Goal: Task Accomplishment & Management: Use online tool/utility

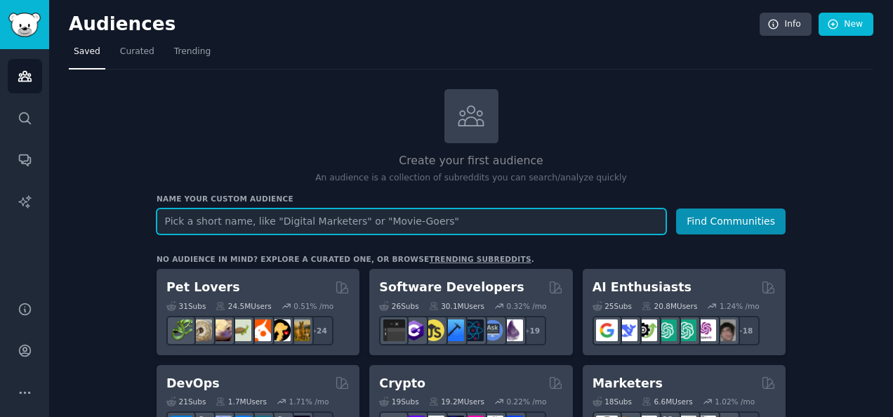
click at [274, 213] on input "text" at bounding box center [412, 221] width 510 height 26
paste input "generative peptides"
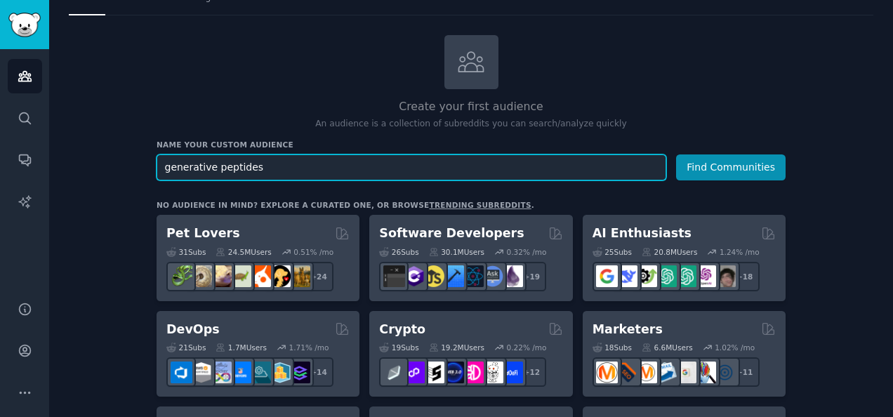
scroll to position [69, 0]
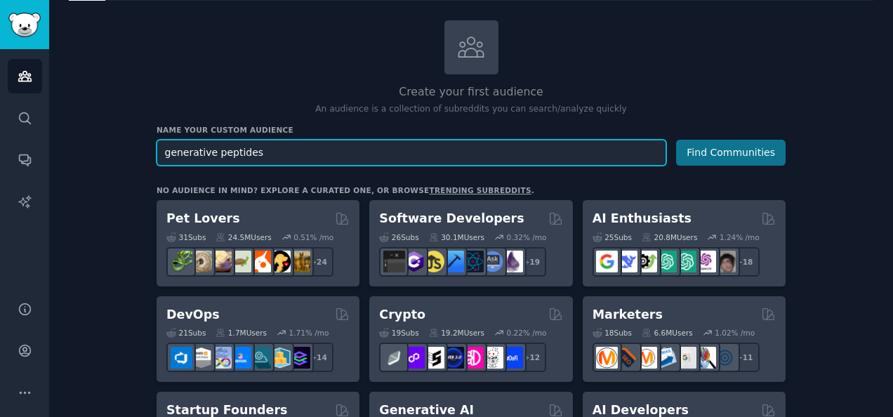
type input "generative peptides"
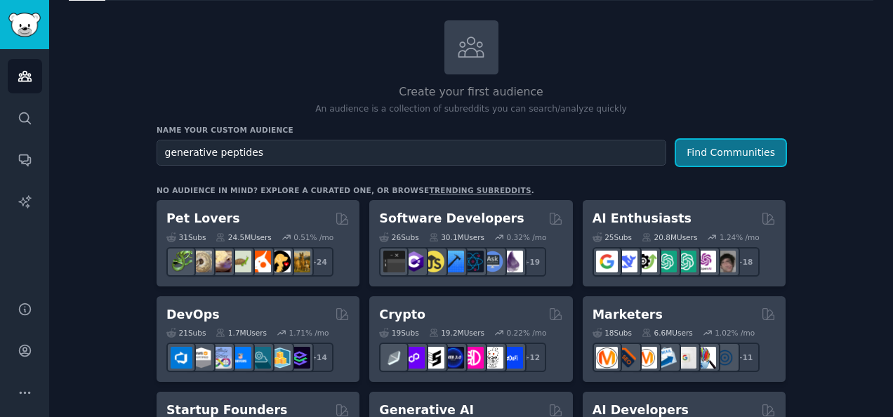
click at [717, 149] on button "Find Communities" at bounding box center [730, 153] width 109 height 26
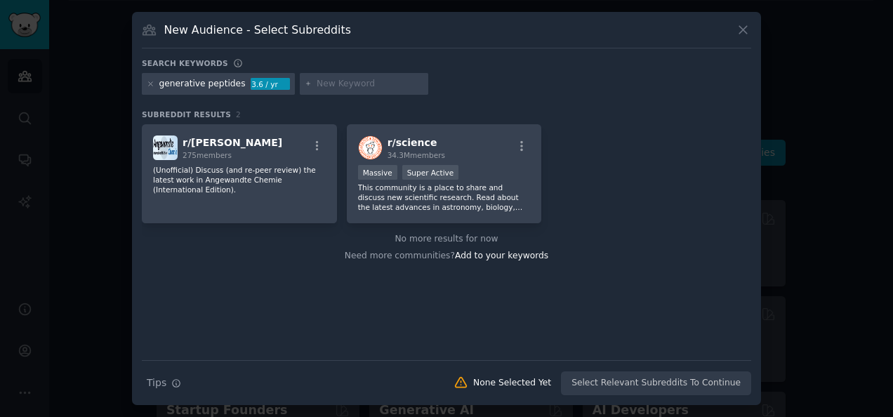
click at [319, 85] on input "text" at bounding box center [370, 84] width 107 height 13
paste input "generative peptides"
type input "generative peptides"
click at [305, 80] on icon at bounding box center [309, 84] width 8 height 8
click at [355, 88] on input "text" at bounding box center [370, 84] width 107 height 13
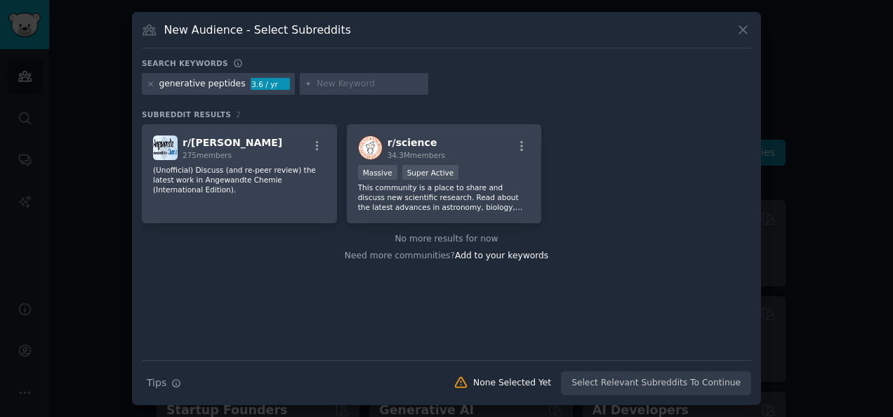
paste input "generative peptides"
click at [631, 378] on div "Search Tips Tips None Selected Yet Select Relevant Subreddits To Continue" at bounding box center [446, 377] width 609 height 35
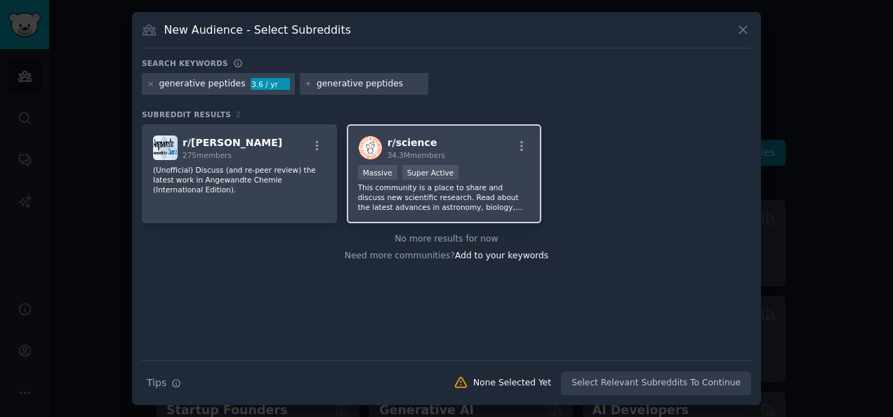
click at [480, 184] on p "This community is a place to share and discuss new scientific research. Read ab…" at bounding box center [444, 196] width 173 height 29
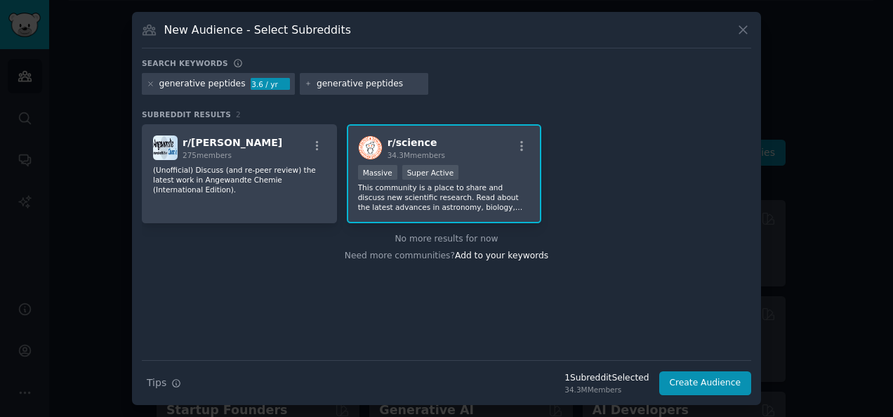
click at [387, 91] on div "generative peptides" at bounding box center [364, 84] width 129 height 22
click at [387, 75] on div "generative peptides" at bounding box center [364, 84] width 129 height 22
click at [383, 84] on input "generative peptides" at bounding box center [370, 84] width 107 height 13
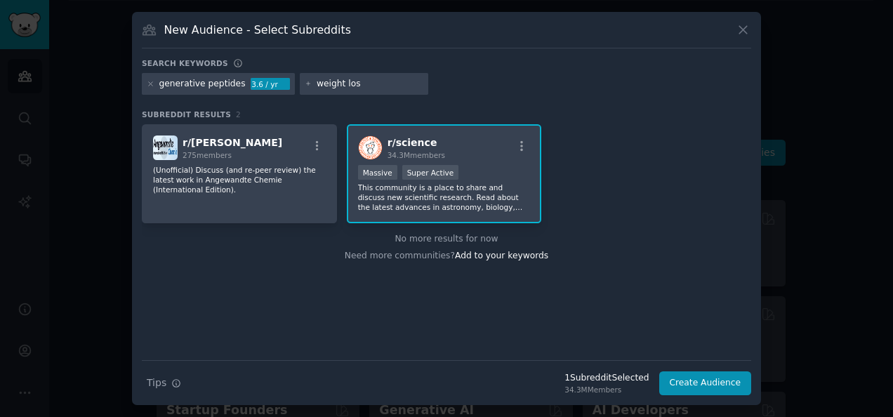
type input "weight loss"
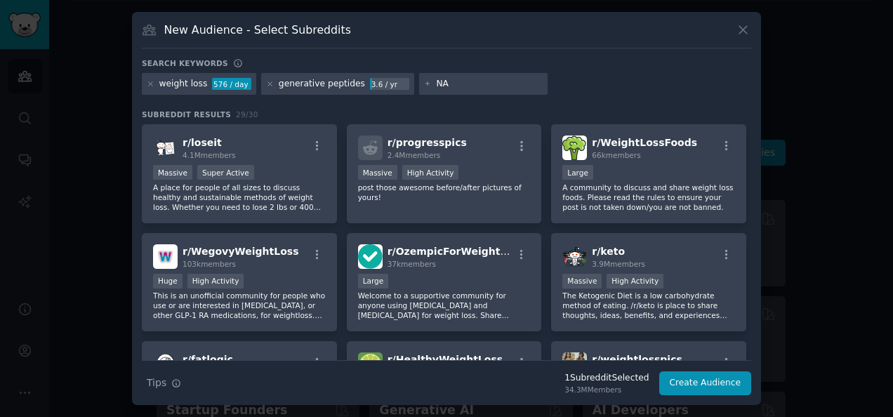
type input "NAD"
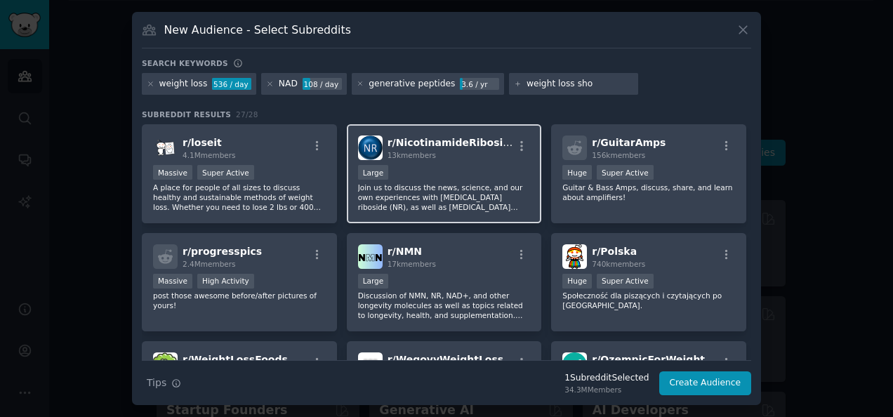
type input "weight loss shot"
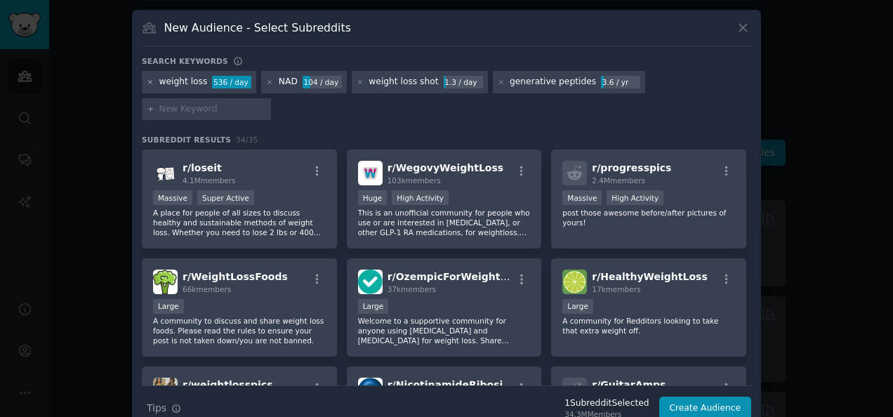
click at [149, 81] on icon at bounding box center [151, 83] width 8 height 8
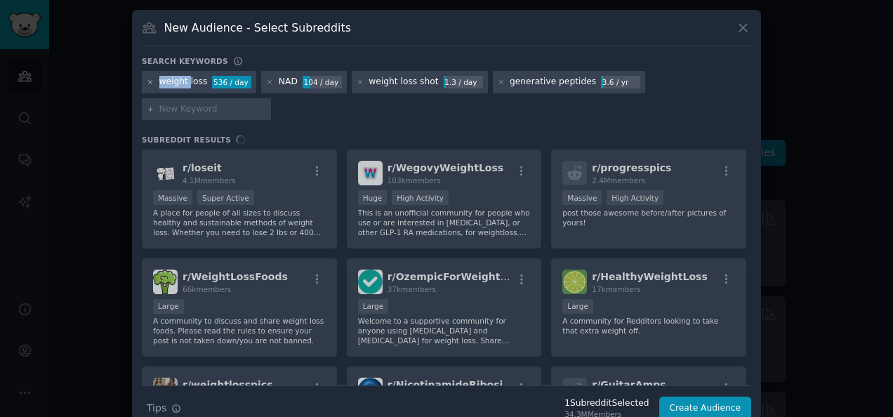
click at [149, 81] on icon at bounding box center [151, 83] width 8 height 8
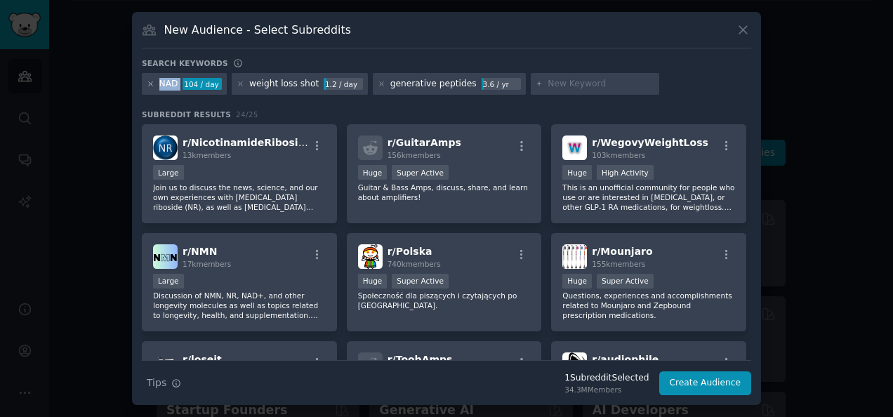
click at [150, 86] on icon at bounding box center [151, 84] width 8 height 8
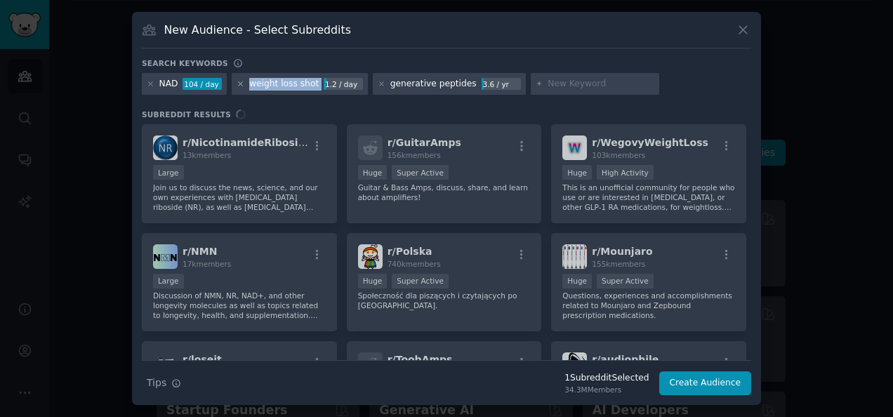
click at [237, 81] on icon at bounding box center [241, 84] width 8 height 8
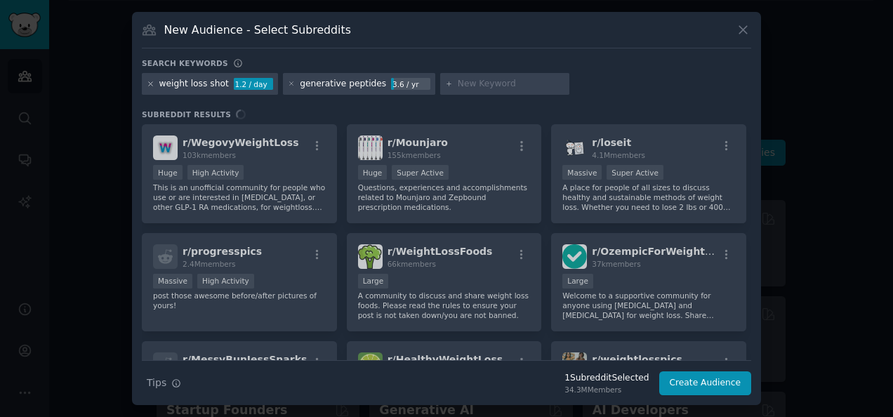
click at [148, 81] on icon at bounding box center [151, 84] width 8 height 8
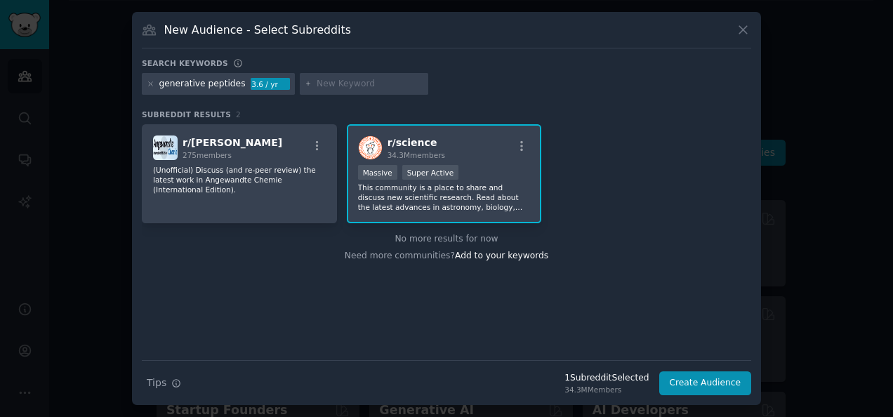
click at [148, 81] on icon at bounding box center [151, 84] width 8 height 8
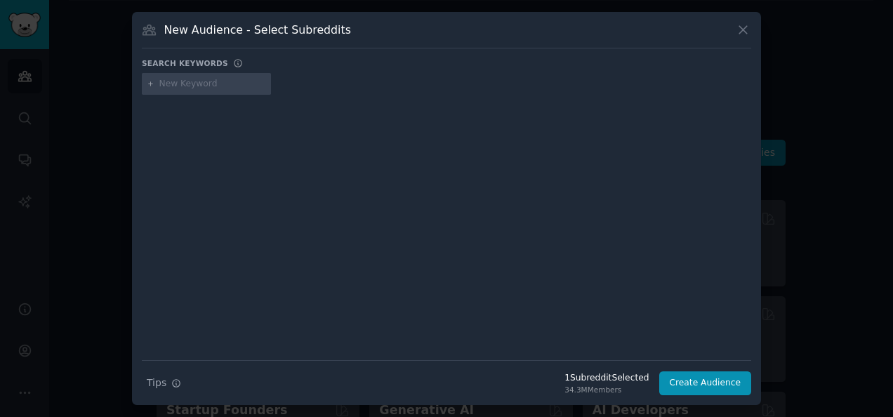
click at [174, 88] on input "text" at bounding box center [212, 84] width 107 height 13
paste input "NAD therapy"
type input "NAD therapy"
click at [688, 378] on button "Create Audience" at bounding box center [705, 383] width 93 height 24
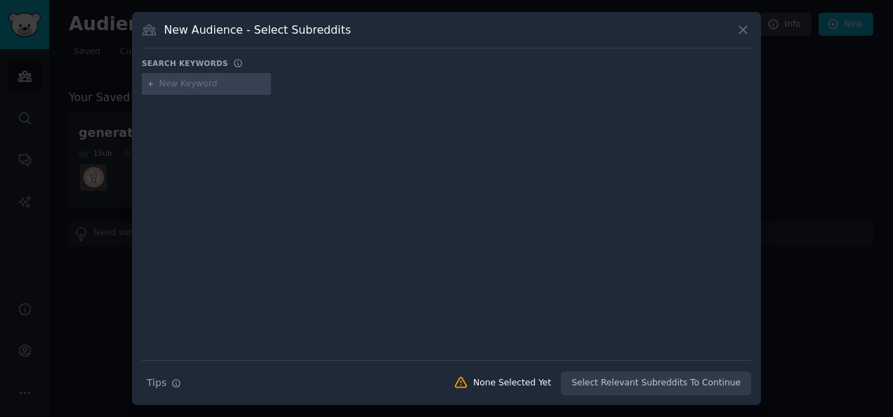
click at [197, 84] on input "text" at bounding box center [212, 84] width 107 height 13
paste input "NAD therapy"
type input "NAD therapy"
click at [197, 84] on input "NAD therapy" at bounding box center [212, 84] width 107 height 13
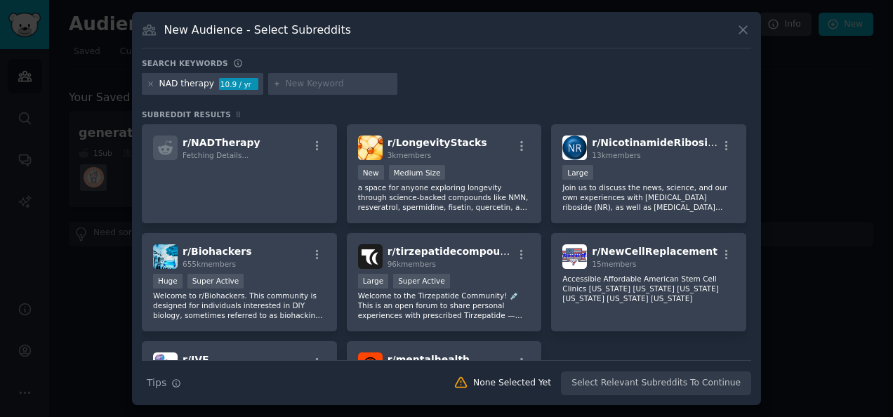
click at [344, 80] on input "text" at bounding box center [339, 84] width 107 height 13
paste input "peptide therapy"
type input "peptide therapy"
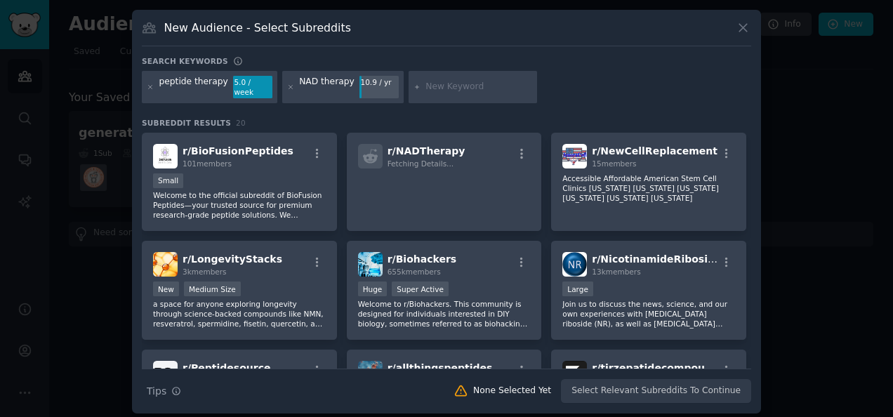
paste input "GLP-1 weight loss"
type input "GLP-1 weight loss"
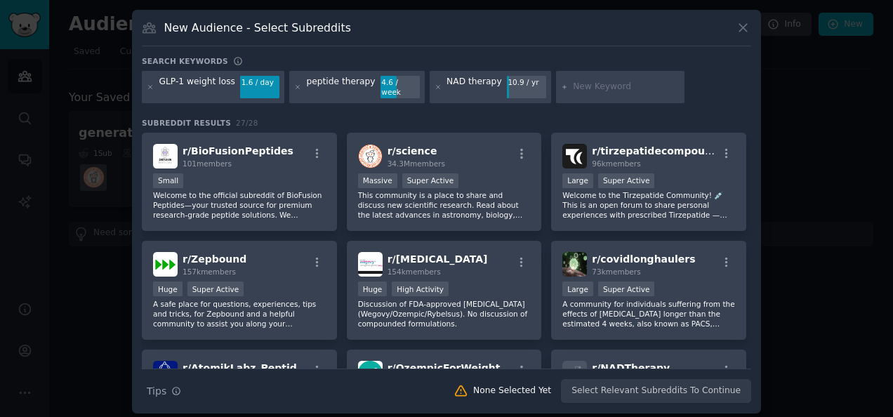
paste input "weight loss injections"
type input "weight loss injections"
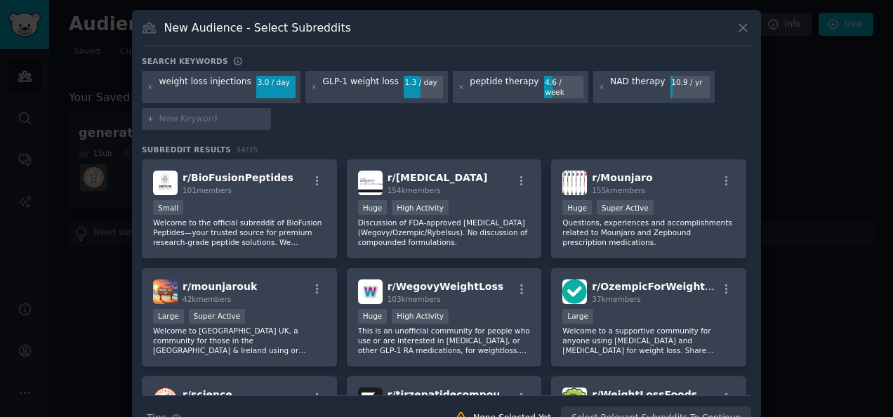
paste input "anti aging shots"
type input "anti aging shots"
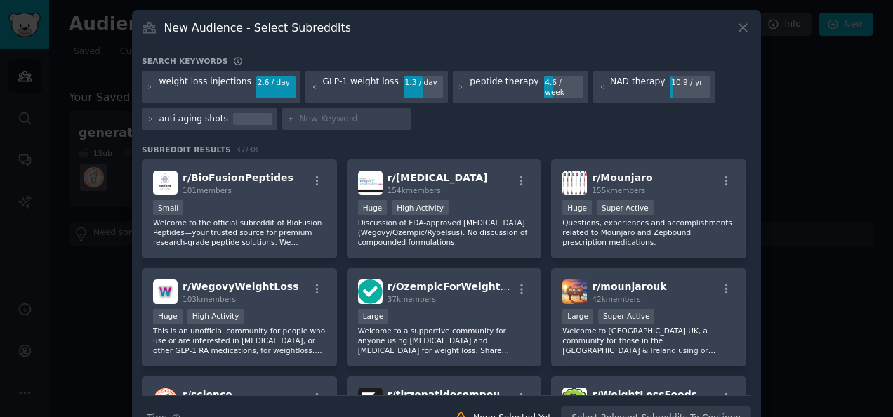
click at [315, 113] on input "text" at bounding box center [352, 119] width 107 height 13
paste input "biohacking supplements"
type input "biohacking supplements"
click at [315, 113] on input "biohacking supplements" at bounding box center [352, 119] width 107 height 13
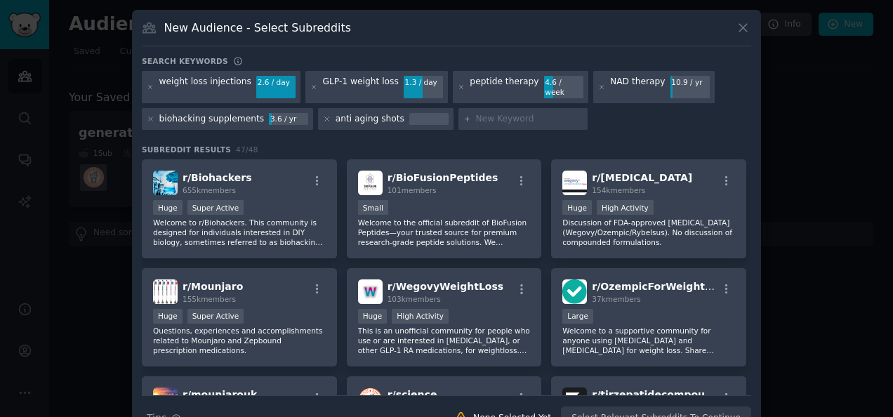
click at [517, 113] on input "text" at bounding box center [529, 119] width 107 height 13
paste input "longevity hacks"
type input "longevity hacks"
click at [517, 113] on input "longevity hacks" at bounding box center [529, 119] width 107 height 13
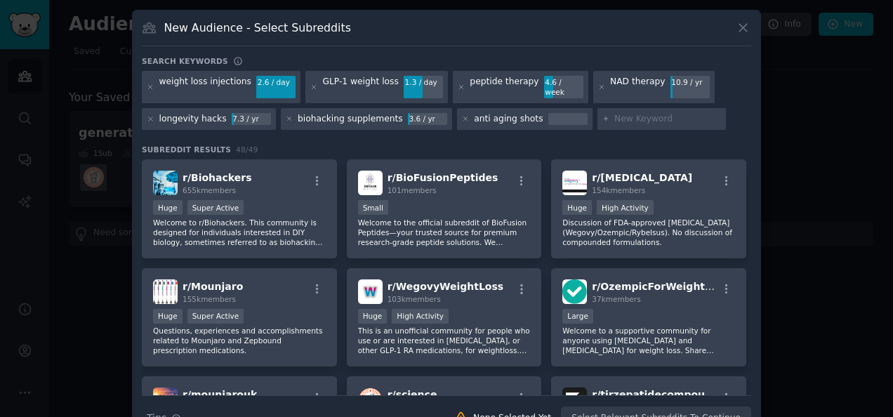
paste input "regenerative medicine"
type input "regenerative medicine"
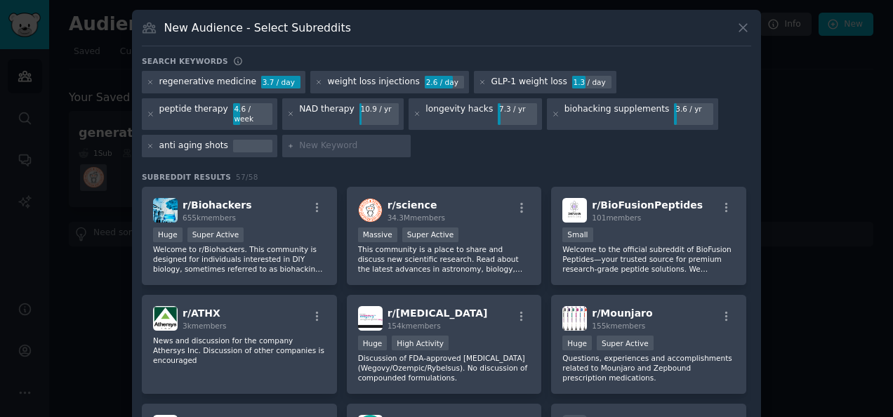
paste input "IV therapy"
type input "IV therapy"
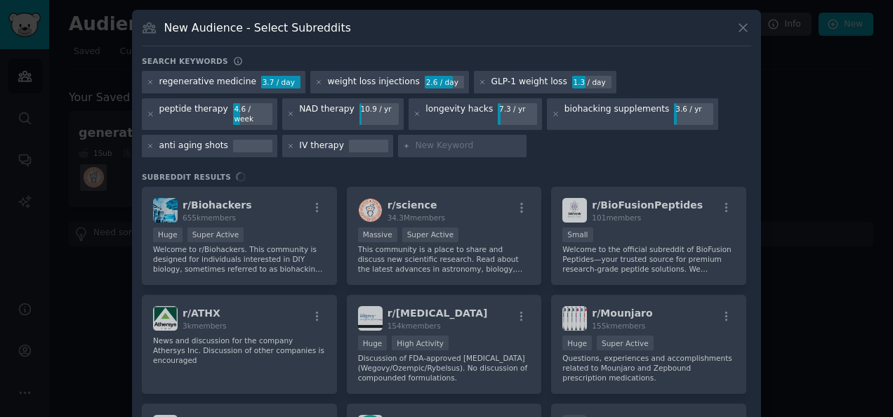
type input "healing peptides"
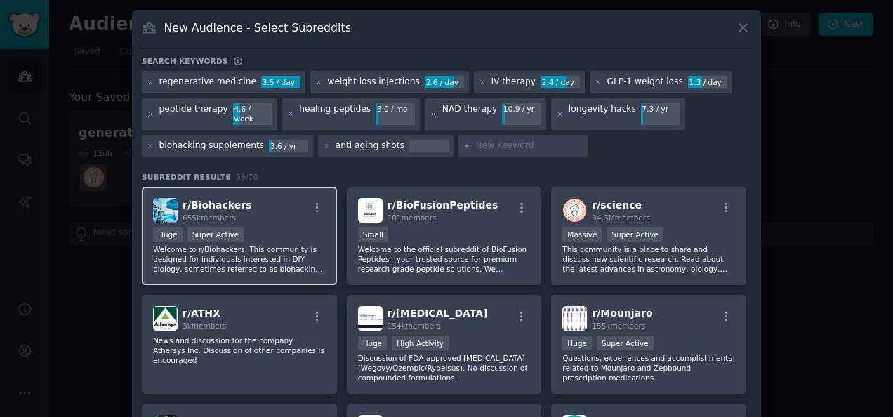
click at [287, 227] on div "Huge Super Active" at bounding box center [239, 236] width 173 height 18
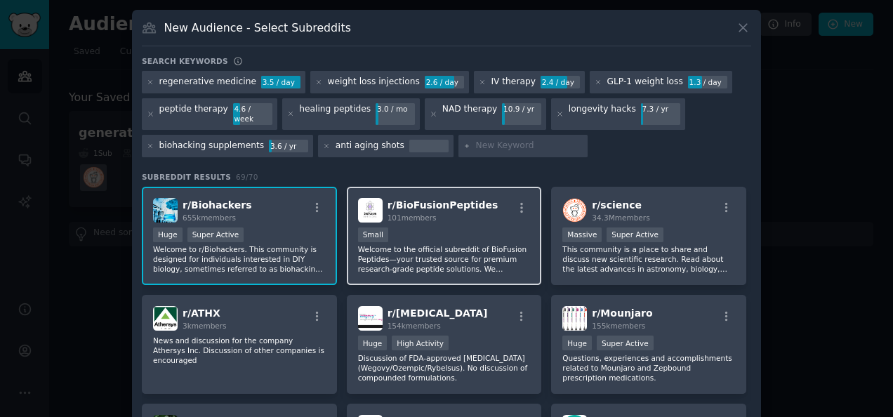
click at [432, 227] on div "100 - 1000 members Small" at bounding box center [444, 236] width 173 height 18
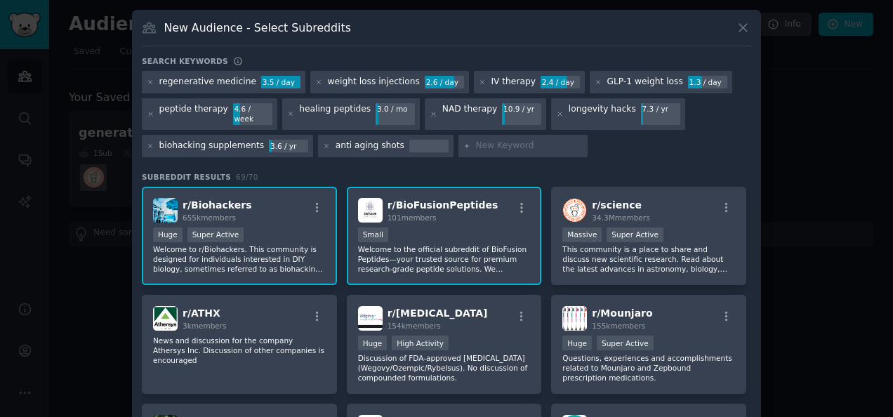
click at [452, 227] on div "100 - 1000 members Small" at bounding box center [444, 236] width 173 height 18
click at [299, 229] on div "Huge Super Active" at bounding box center [239, 236] width 173 height 18
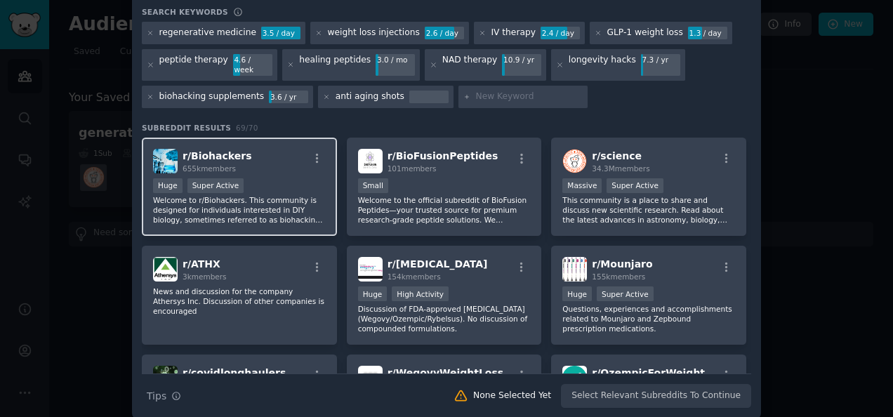
click at [286, 164] on div "r/ Biohackers 655k members Huge Super Active Welcome to r/Biohackers. This comm…" at bounding box center [239, 187] width 195 height 99
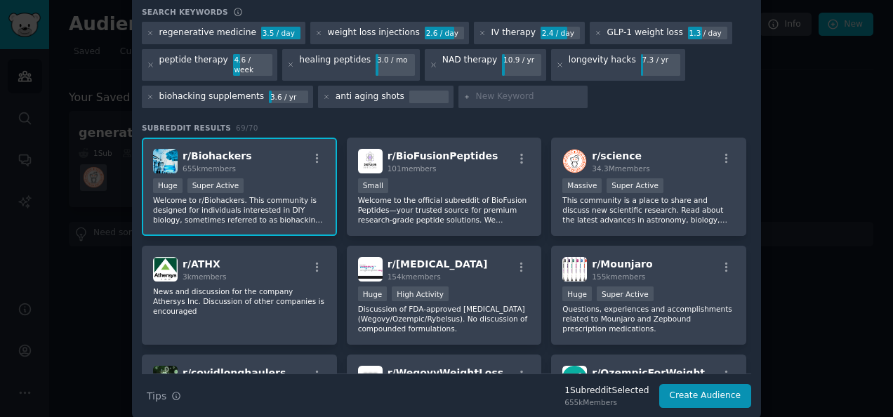
click at [280, 197] on p "Welcome to r/Biohackers. This community is designed for individuals interested …" at bounding box center [239, 209] width 173 height 29
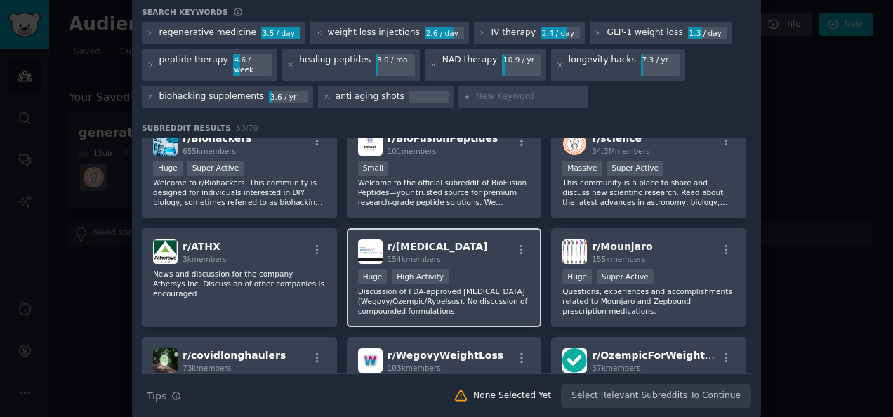
scroll to position [18, 0]
click at [483, 253] on div "r/ [MEDICAL_DATA] 154k members >= 80th percentile for submissions / day Huge Hi…" at bounding box center [444, 276] width 195 height 99
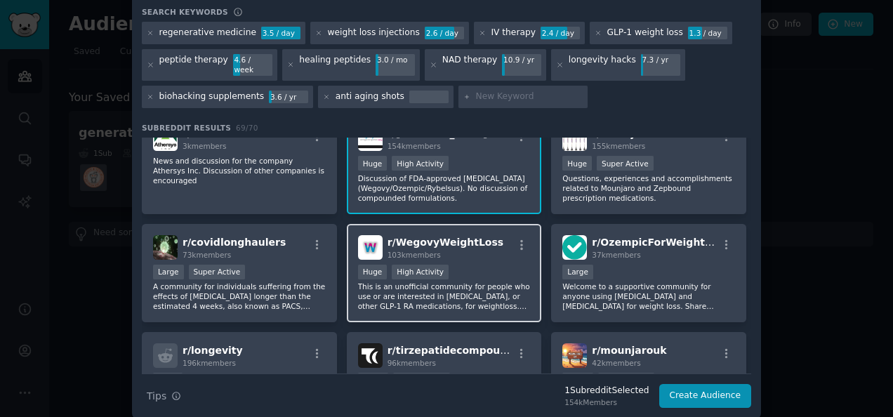
scroll to position [130, 0]
click at [481, 265] on div ">= 80th percentile for submissions / day Huge High Activity" at bounding box center [444, 274] width 173 height 18
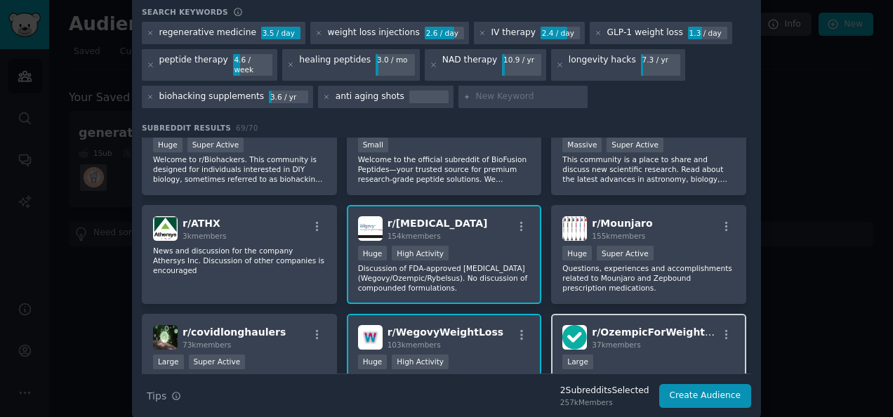
scroll to position [40, 0]
click at [636, 282] on div "r/ Mounjaro 155k members Huge Super Active Questions, experiences and accomplis…" at bounding box center [648, 255] width 195 height 99
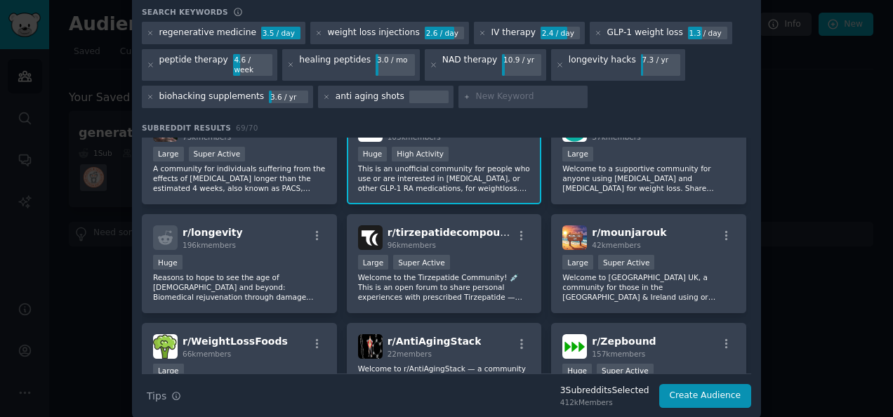
scroll to position [250, 0]
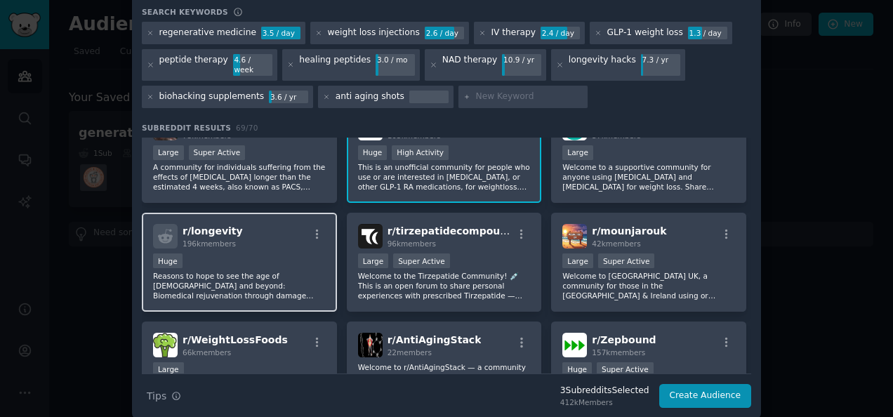
click at [267, 258] on div "Huge" at bounding box center [239, 262] width 173 height 18
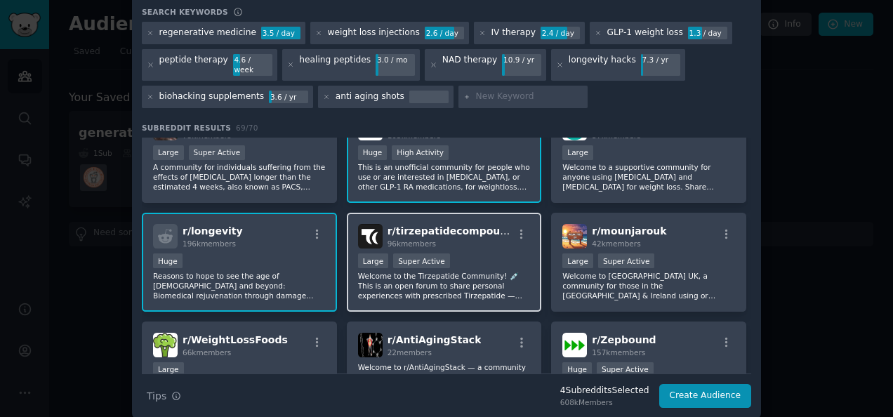
click at [387, 290] on div "r/ tirzepatidecompound 96k members 10,000 - 100,000 members Large Super Active …" at bounding box center [444, 262] width 195 height 99
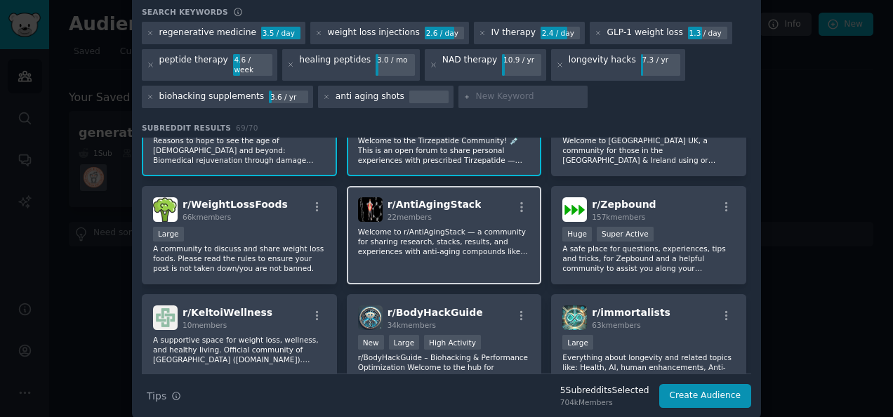
scroll to position [387, 0]
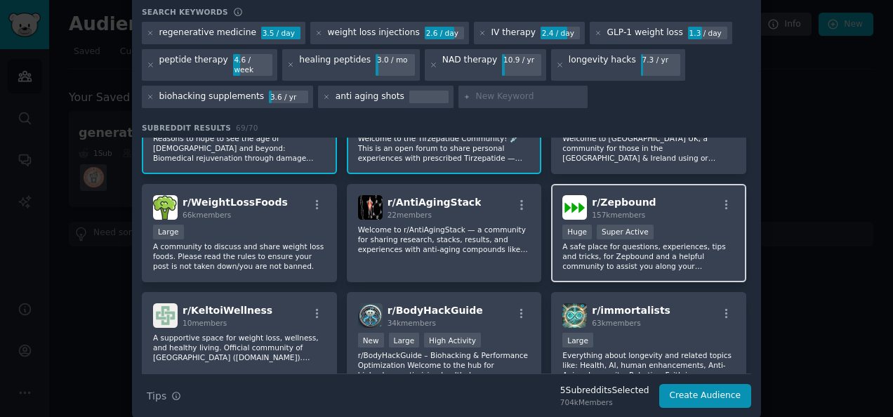
click at [591, 253] on p "A safe place for questions, experiences, tips and tricks, for Zepbound and a he…" at bounding box center [648, 255] width 173 height 29
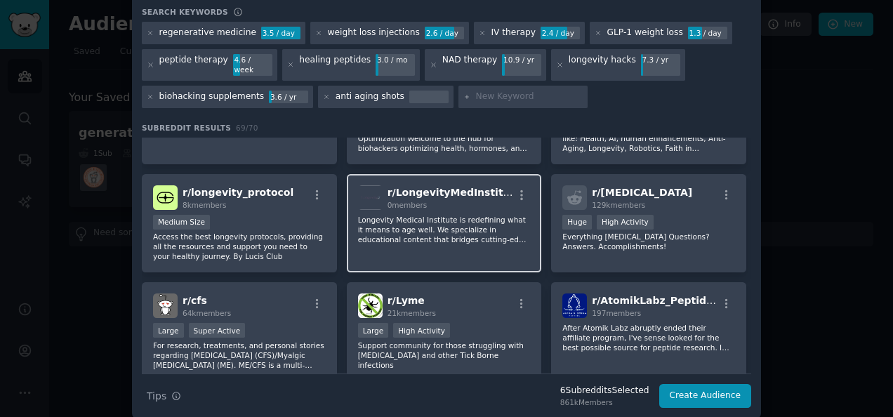
scroll to position [617, 0]
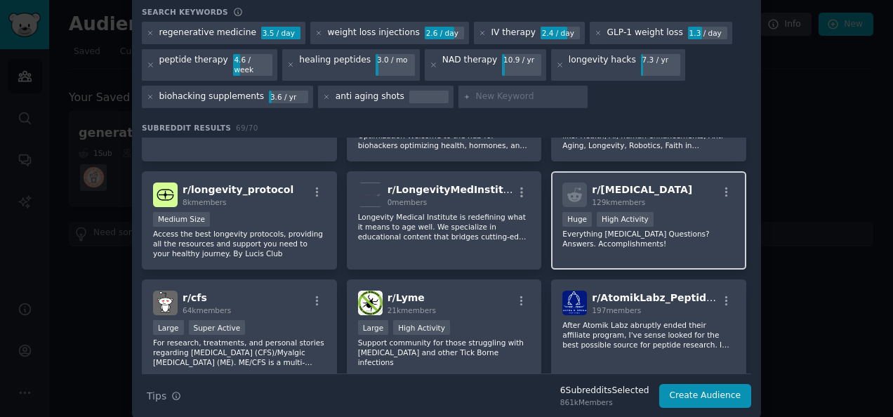
click at [588, 234] on p "Everything [MEDICAL_DATA] Questions? Answers. Accomplishments!" at bounding box center [648, 239] width 173 height 20
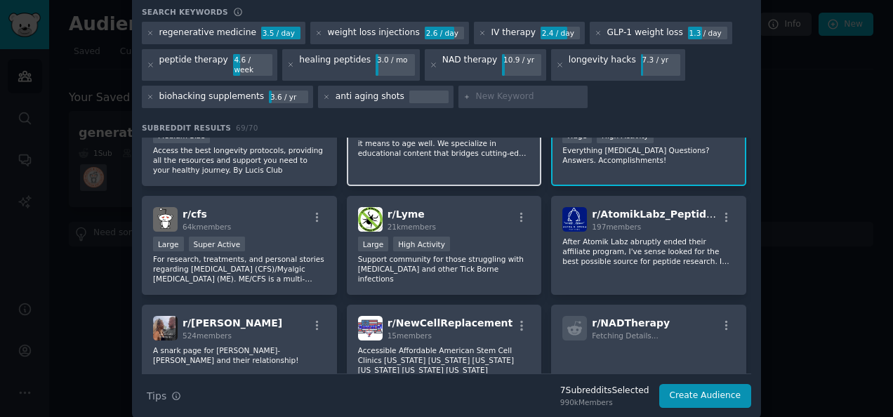
scroll to position [702, 0]
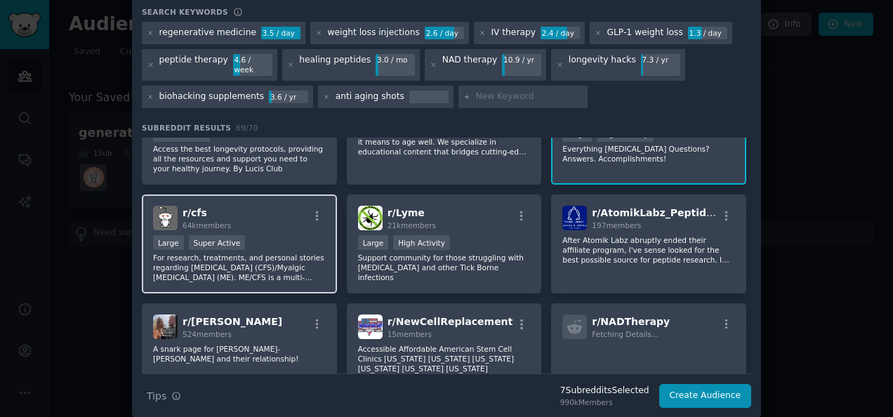
click at [280, 238] on div "Large Super Active" at bounding box center [239, 244] width 173 height 18
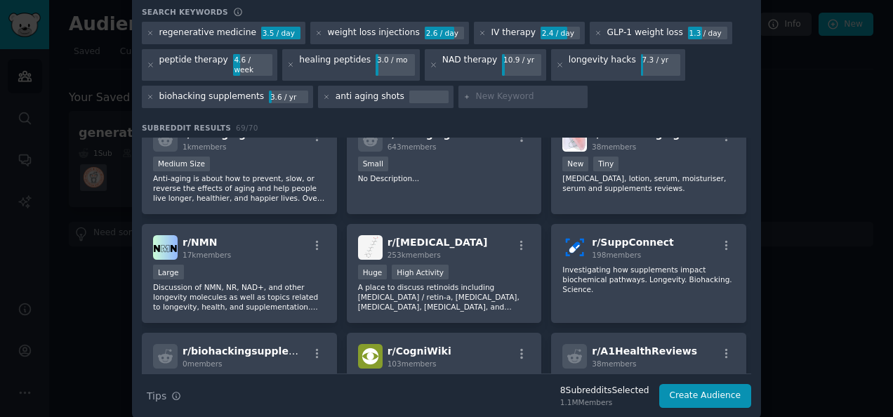
scroll to position [1289, 0]
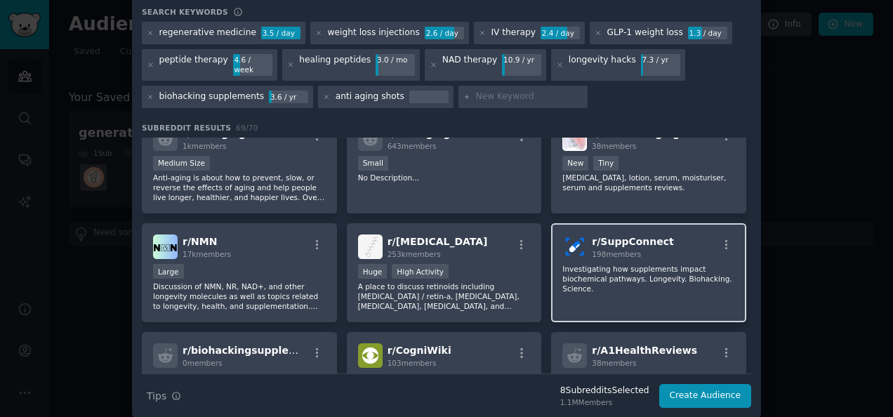
click at [717, 244] on div at bounding box center [726, 247] width 18 height 17
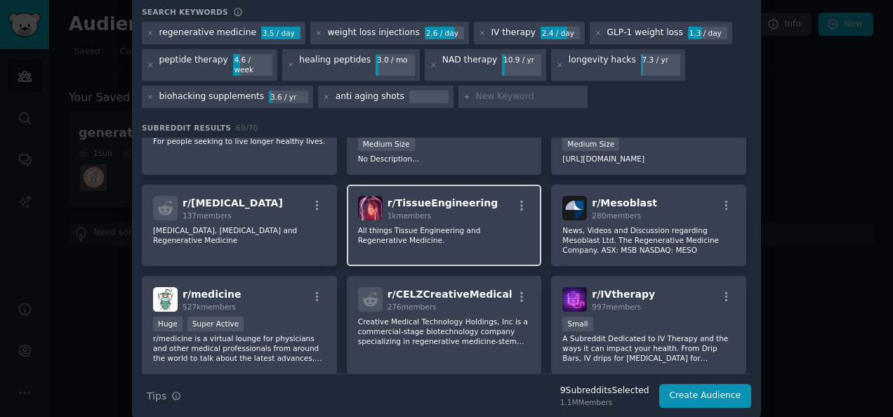
scroll to position [1726, 0]
click at [456, 234] on div "r/ TissueEngineering 1k members All things Tissue Engineering and Regenerative …" at bounding box center [444, 224] width 195 height 81
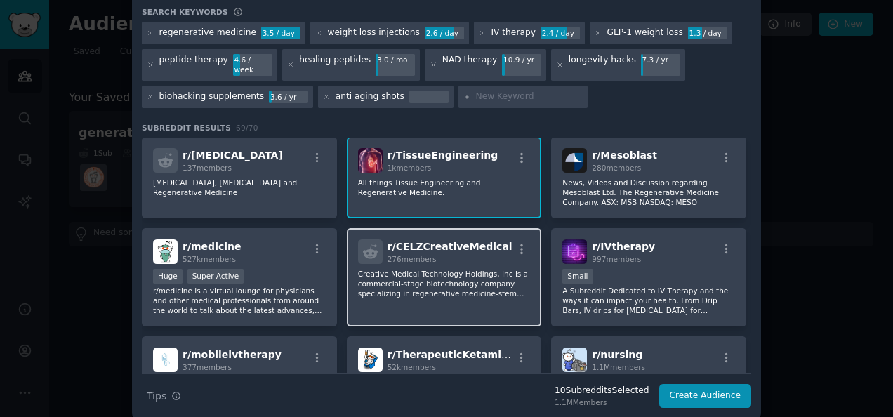
scroll to position [1774, 0]
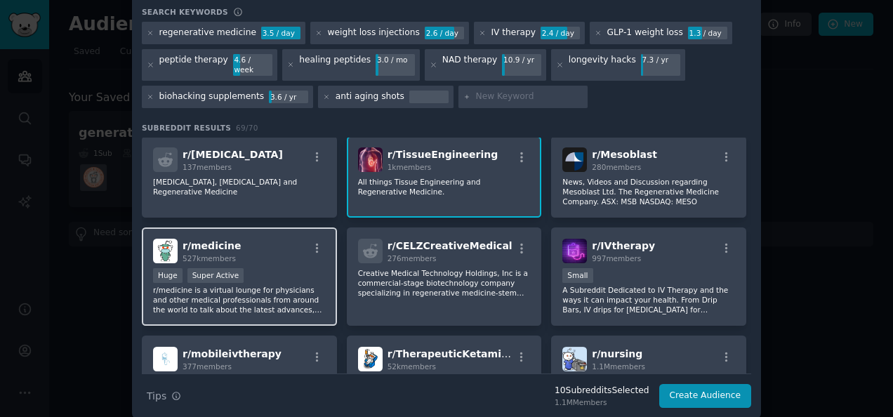
click at [314, 285] on p "r/medicine is a virtual lounge for physicians and other medical professionals f…" at bounding box center [239, 299] width 173 height 29
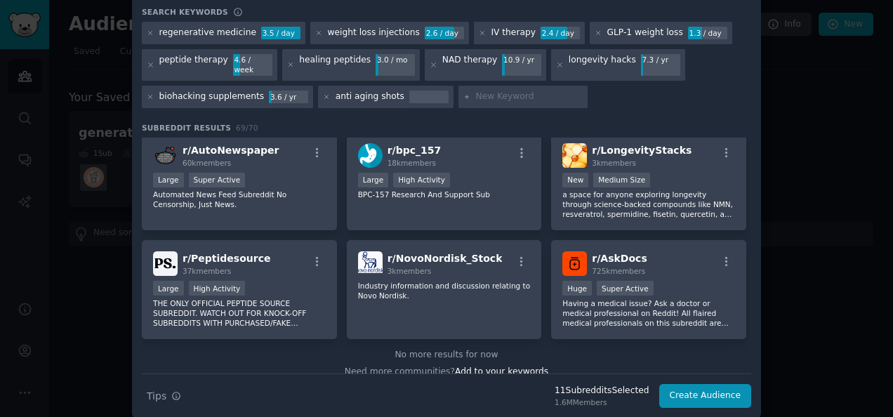
scroll to position [2191, 0]
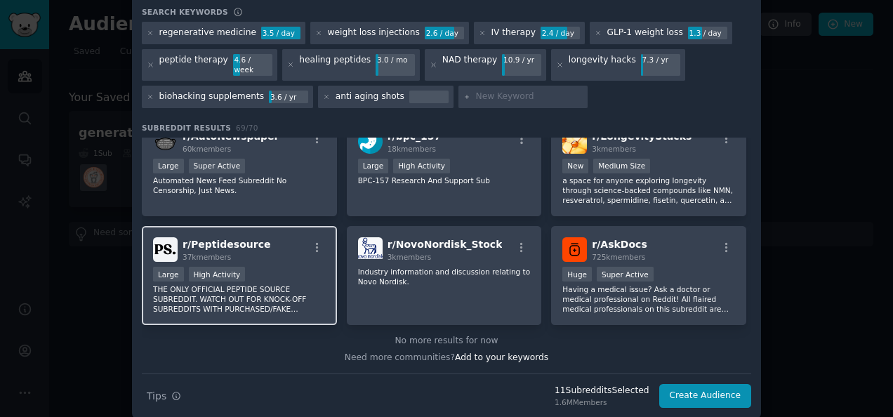
click at [285, 284] on p "THE ONLY OFFICIAL PEPTIDE SOURCE SUBREDDIT. WATCH OUT FOR KNOCK-OFF SUBREDDITS …" at bounding box center [239, 298] width 173 height 29
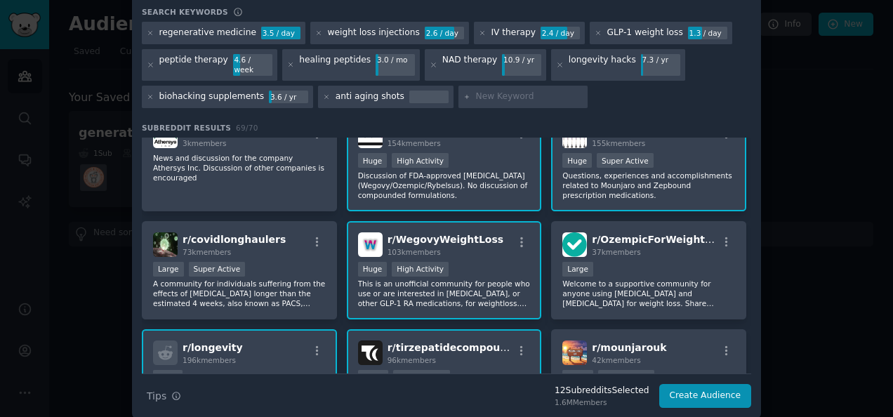
scroll to position [0, 0]
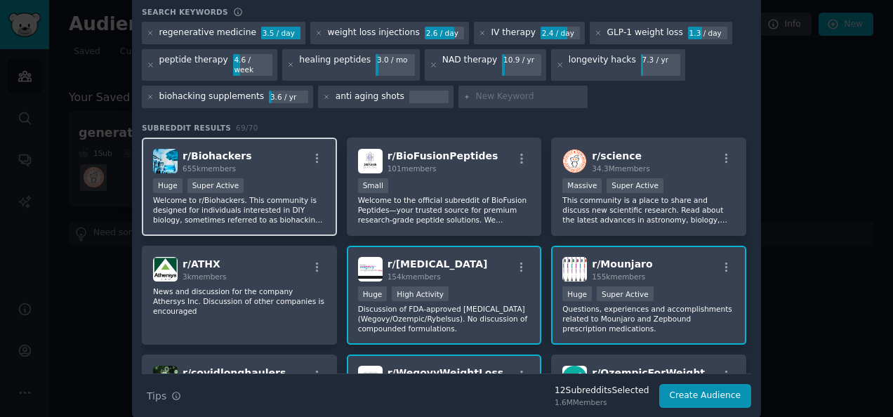
click at [296, 195] on p "Welcome to r/Biohackers. This community is designed for individuals interested …" at bounding box center [239, 209] width 173 height 29
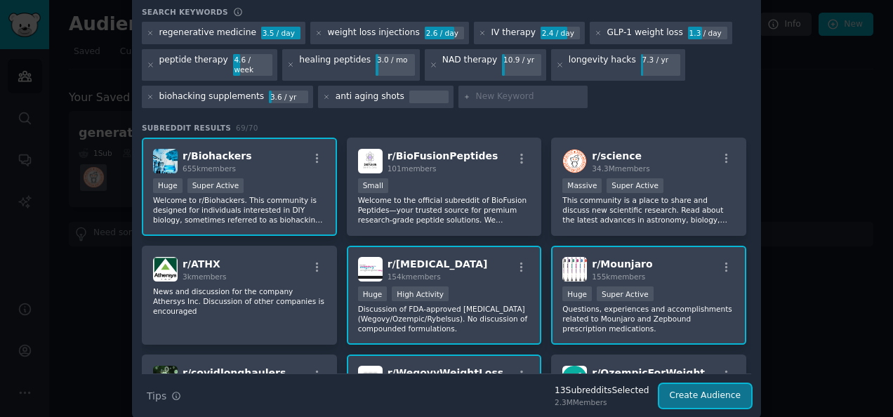
click at [715, 386] on button "Create Audience" at bounding box center [705, 396] width 93 height 24
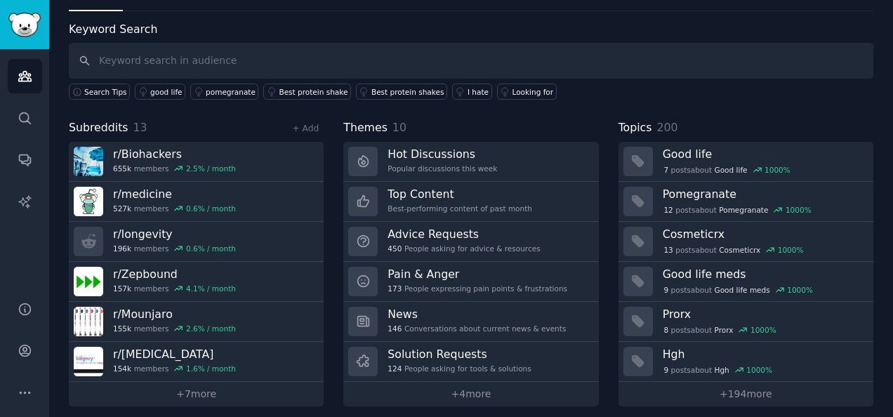
scroll to position [64, 0]
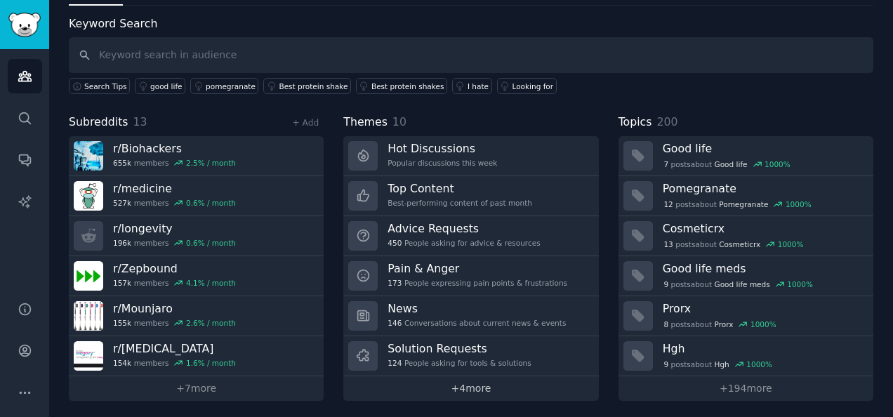
click at [467, 394] on link "+ 4 more" at bounding box center [470, 388] width 255 height 25
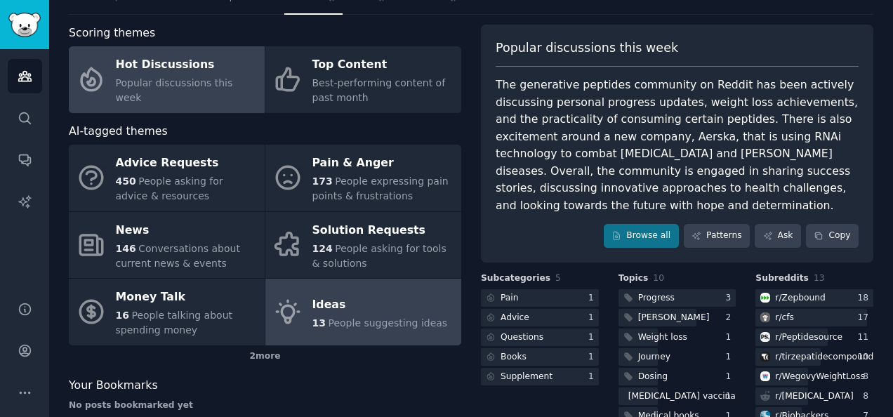
scroll to position [54, 0]
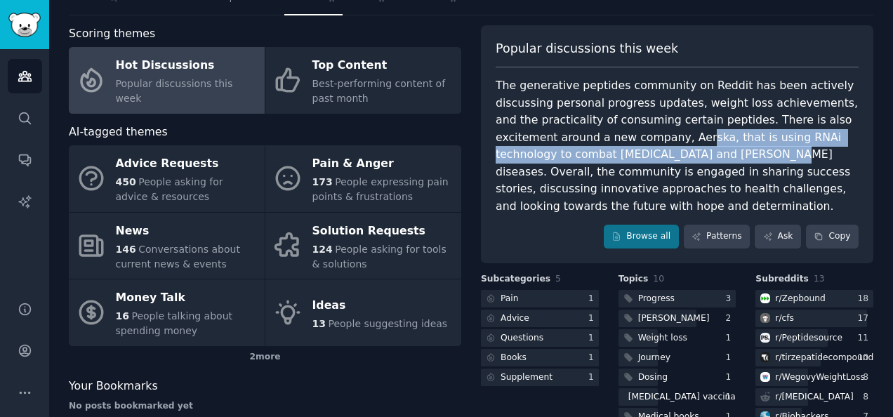
drag, startPoint x: 636, startPoint y: 154, endPoint x: 629, endPoint y: 135, distance: 20.2
click at [629, 135] on div "The generative peptides community on Reddit has been actively discussing person…" at bounding box center [677, 146] width 363 height 138
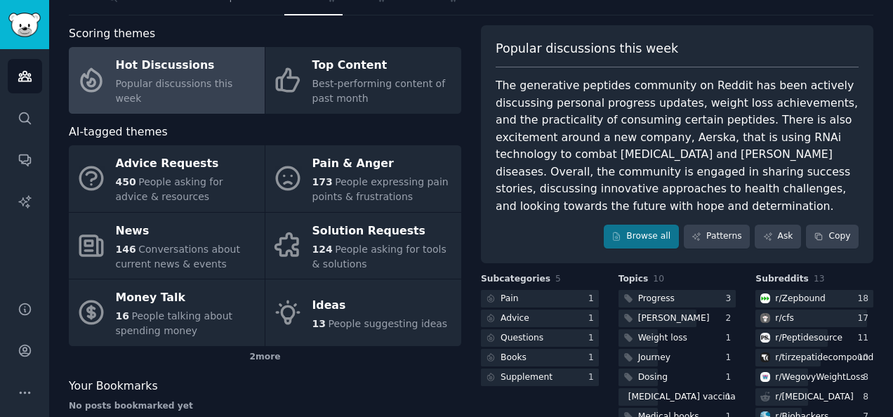
drag, startPoint x: 629, startPoint y: 135, endPoint x: 582, endPoint y: 121, distance: 49.1
click at [582, 121] on div "The generative peptides community on Reddit has been actively discussing person…" at bounding box center [677, 146] width 363 height 138
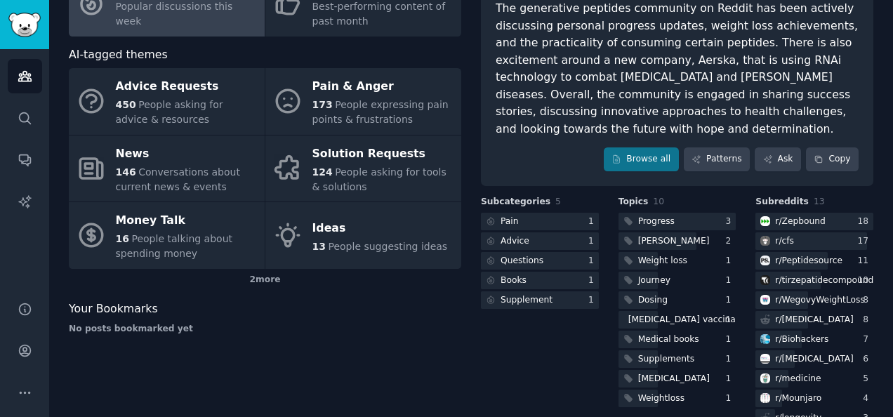
scroll to position [133, 0]
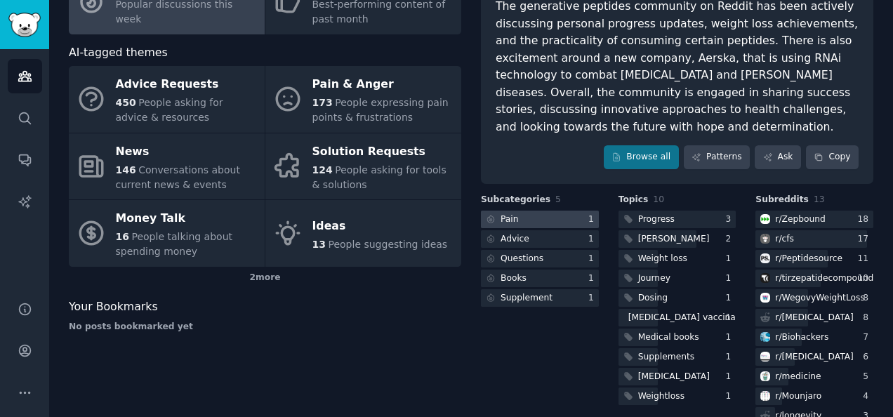
click at [522, 211] on div at bounding box center [540, 220] width 118 height 18
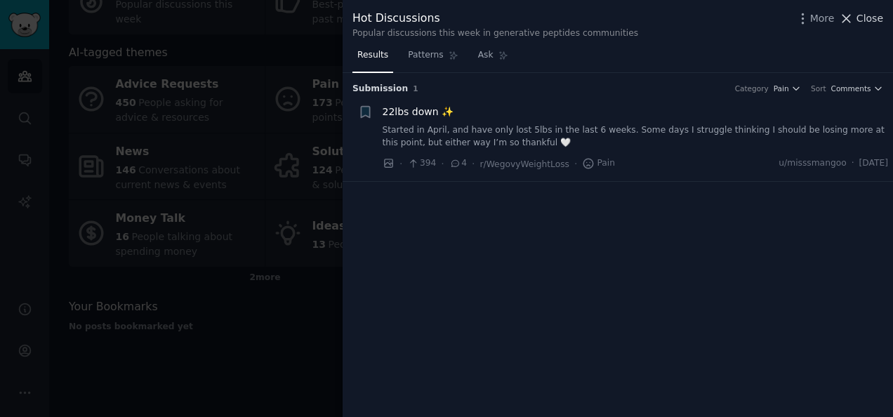
click at [865, 20] on span "Close" at bounding box center [869, 18] width 27 height 15
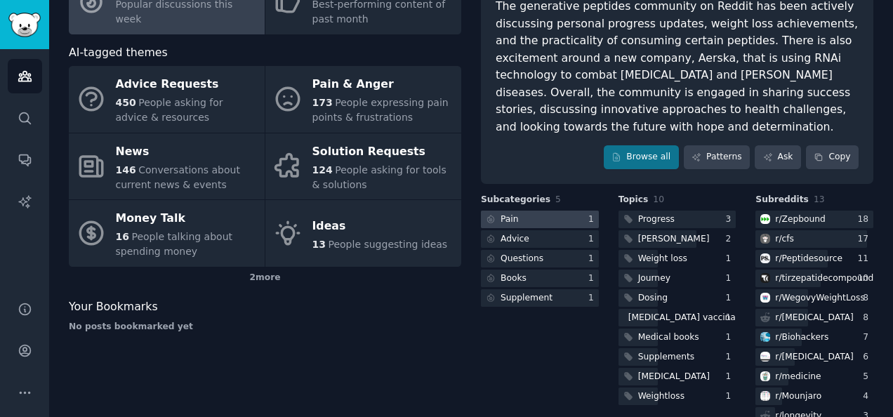
click at [511, 213] on div "Pain" at bounding box center [509, 219] width 18 height 13
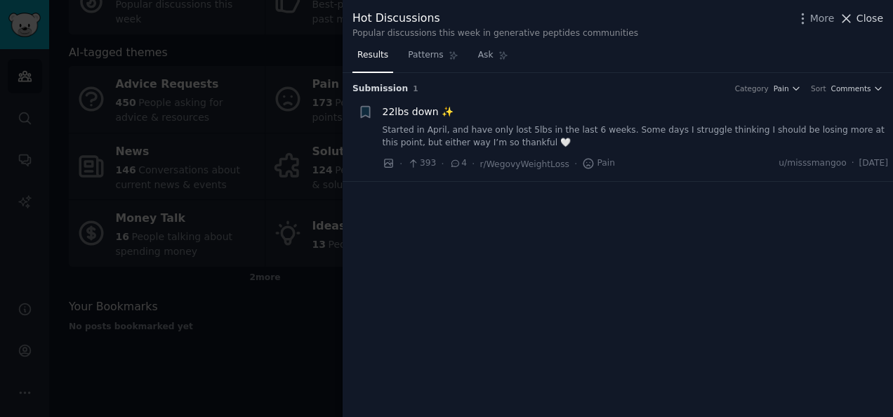
click at [870, 20] on span "Close" at bounding box center [869, 18] width 27 height 15
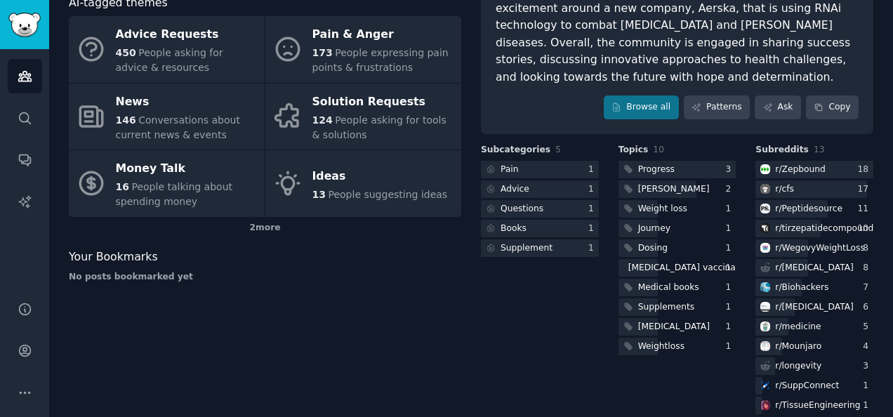
scroll to position [57, 0]
